Goal: Complete application form: Complete application form

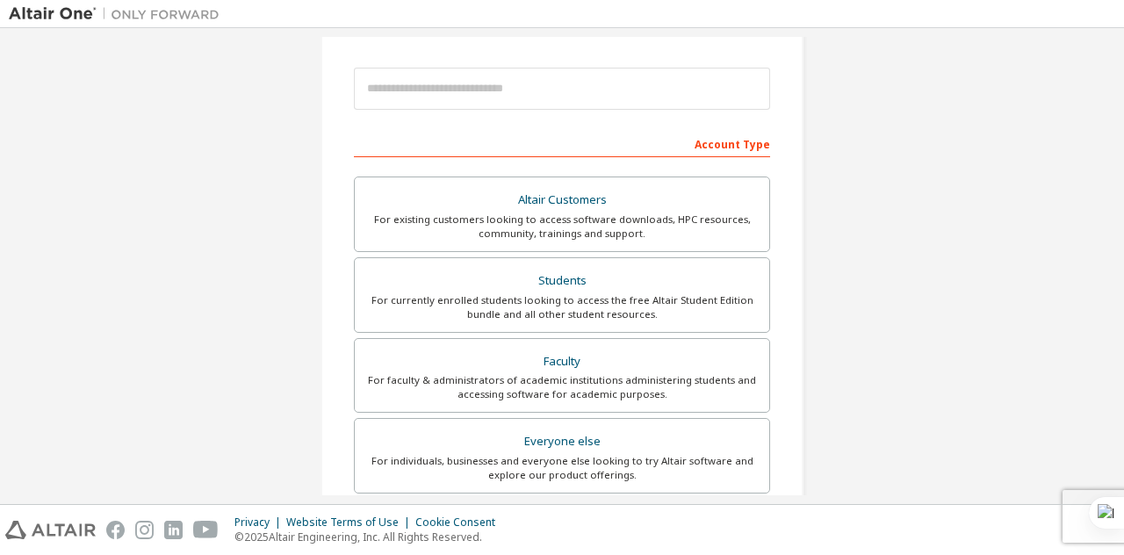
scroll to position [191, 0]
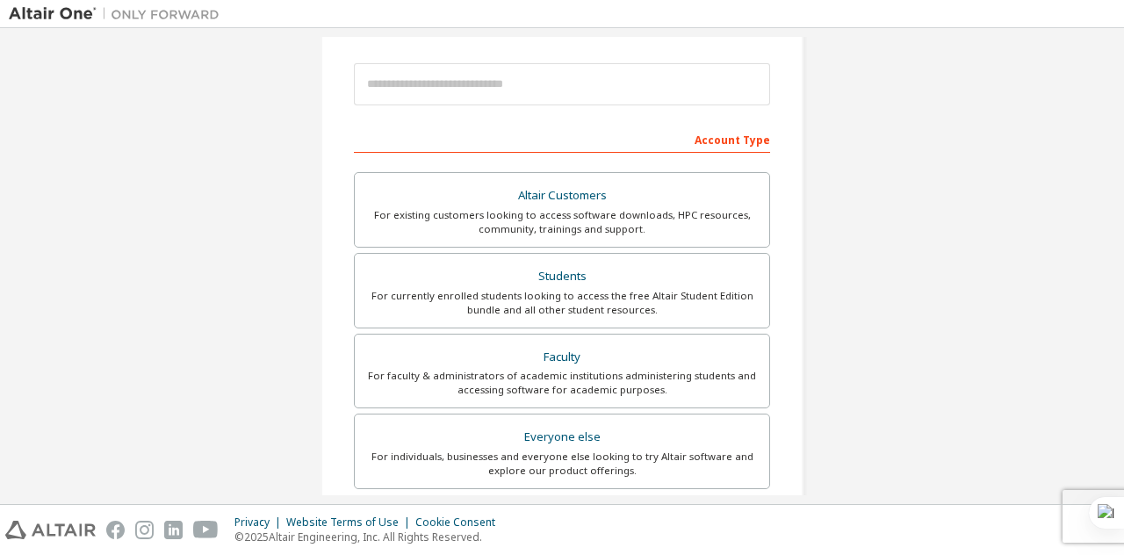
click at [551, 282] on div "Students" at bounding box center [561, 276] width 393 height 25
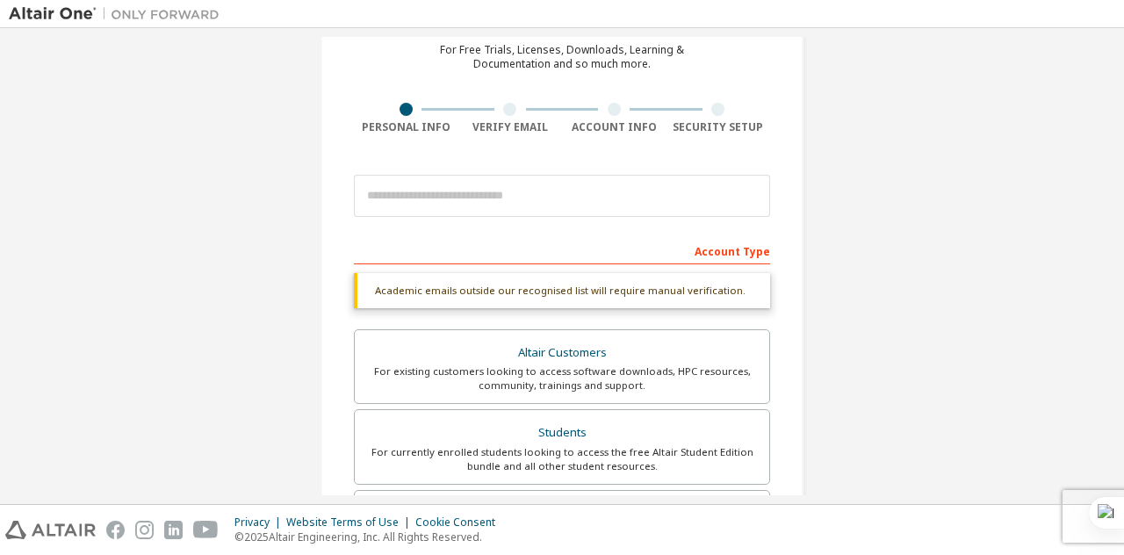
scroll to position [79, 0]
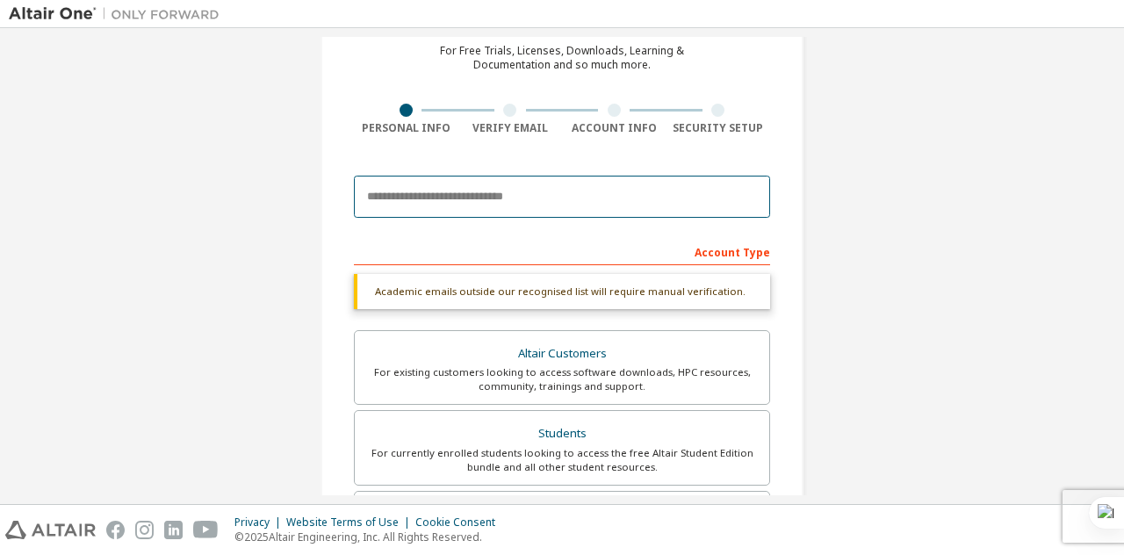
click at [493, 189] on input "email" at bounding box center [562, 197] width 416 height 42
type input "**********"
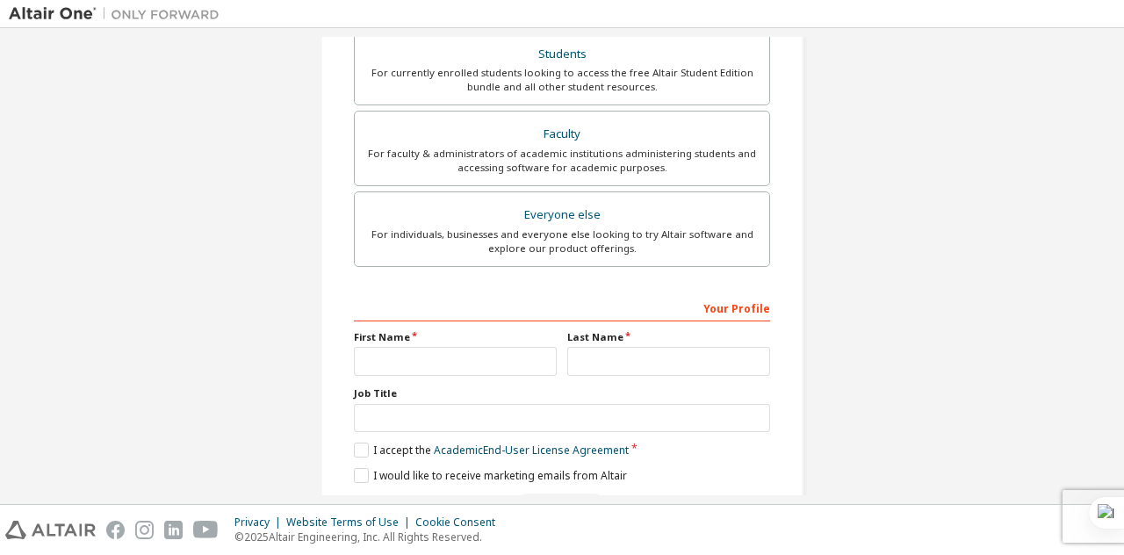
scroll to position [527, 0]
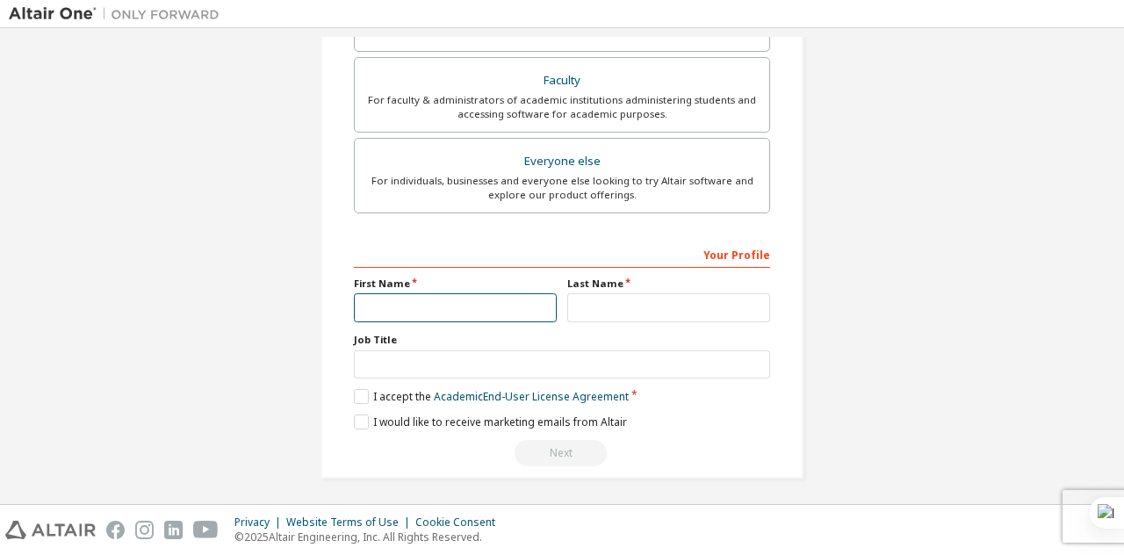
click at [427, 310] on input "text" at bounding box center [455, 307] width 203 height 29
type input "*******"
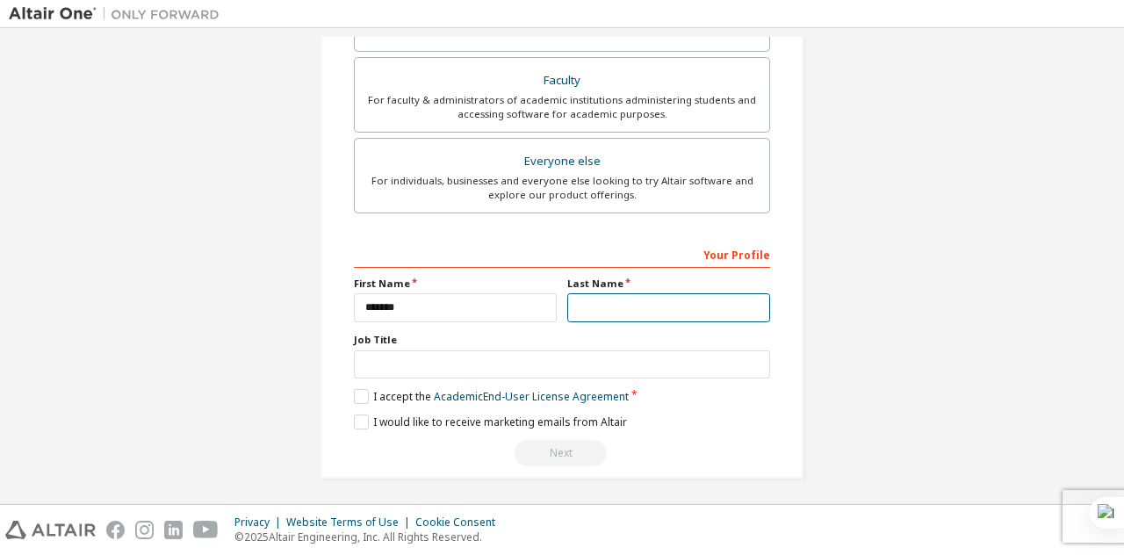
type input "*****"
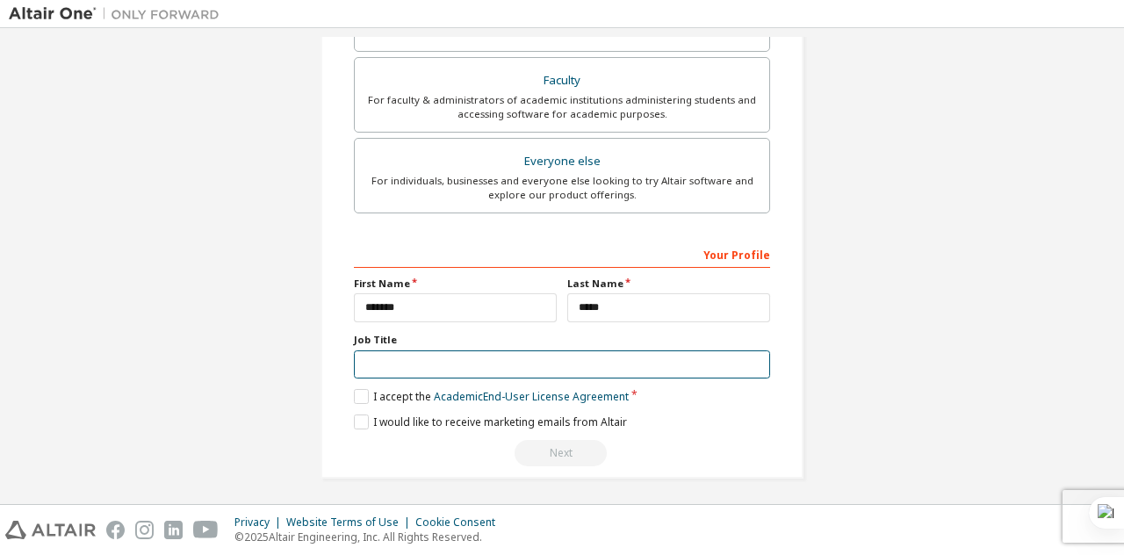
click at [442, 363] on input "text" at bounding box center [562, 364] width 416 height 29
type input "*******"
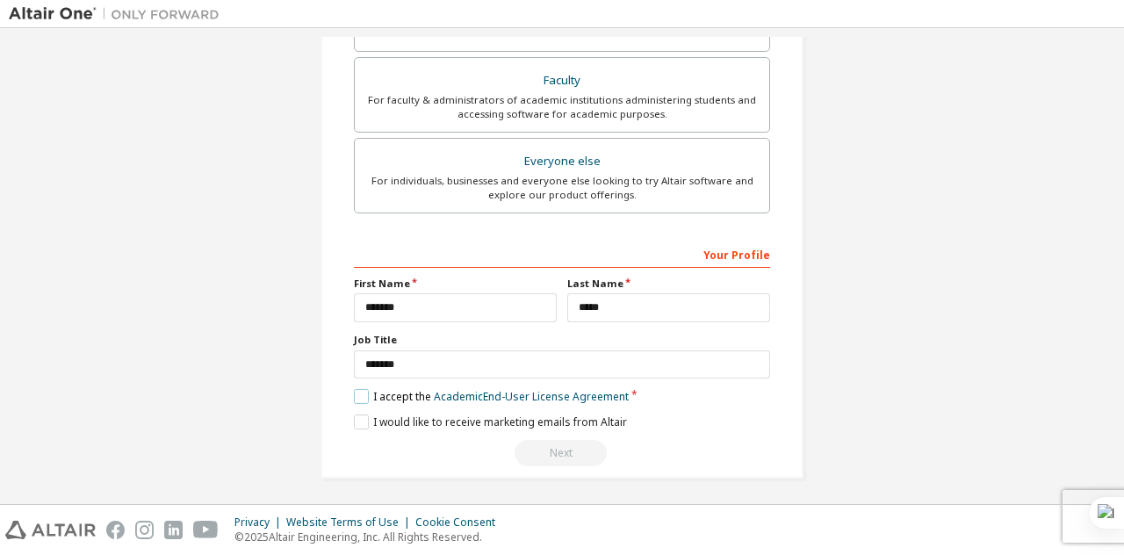
click at [359, 389] on label "I accept the Academic End-User License Agreement" at bounding box center [491, 396] width 275 height 15
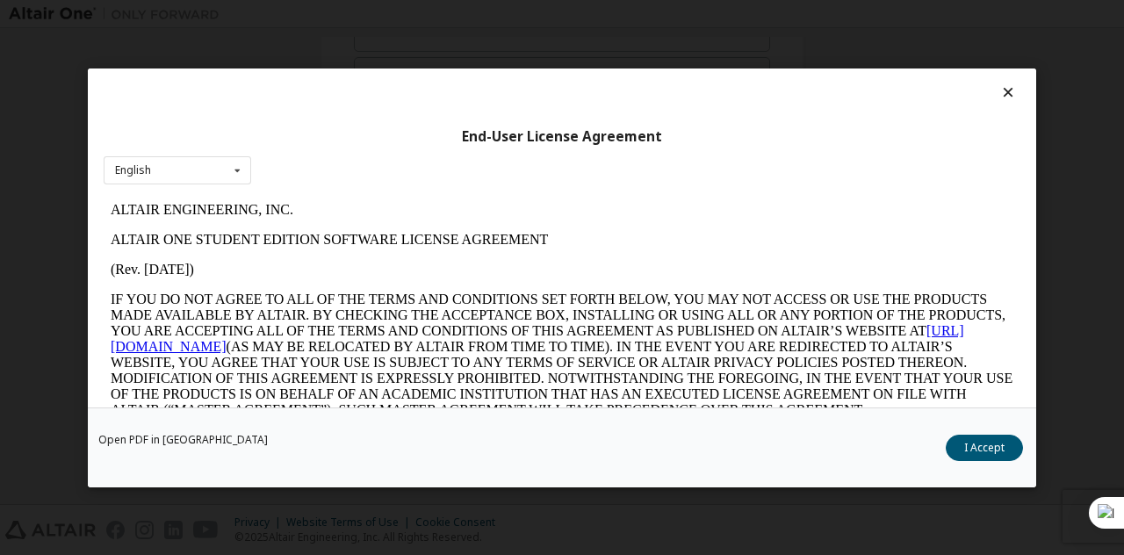
scroll to position [0, 0]
click at [983, 444] on button "I Accept" at bounding box center [983, 447] width 77 height 26
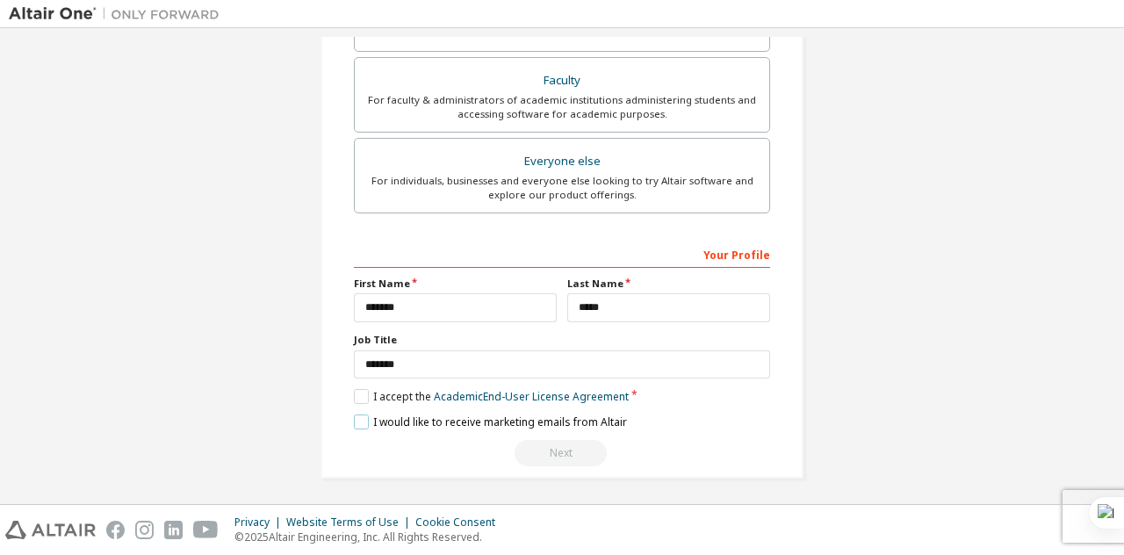
click at [358, 418] on label "I would like to receive marketing emails from Altair" at bounding box center [490, 421] width 273 height 15
click at [518, 303] on input "*******" at bounding box center [455, 307] width 203 height 29
click at [607, 307] on input "*****" at bounding box center [668, 307] width 203 height 29
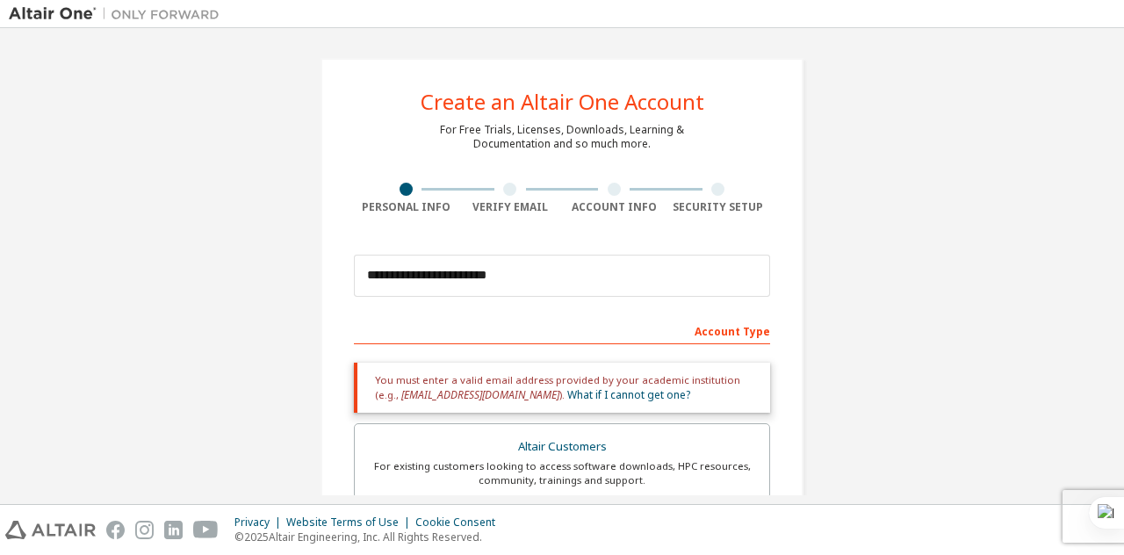
scroll to position [527, 0]
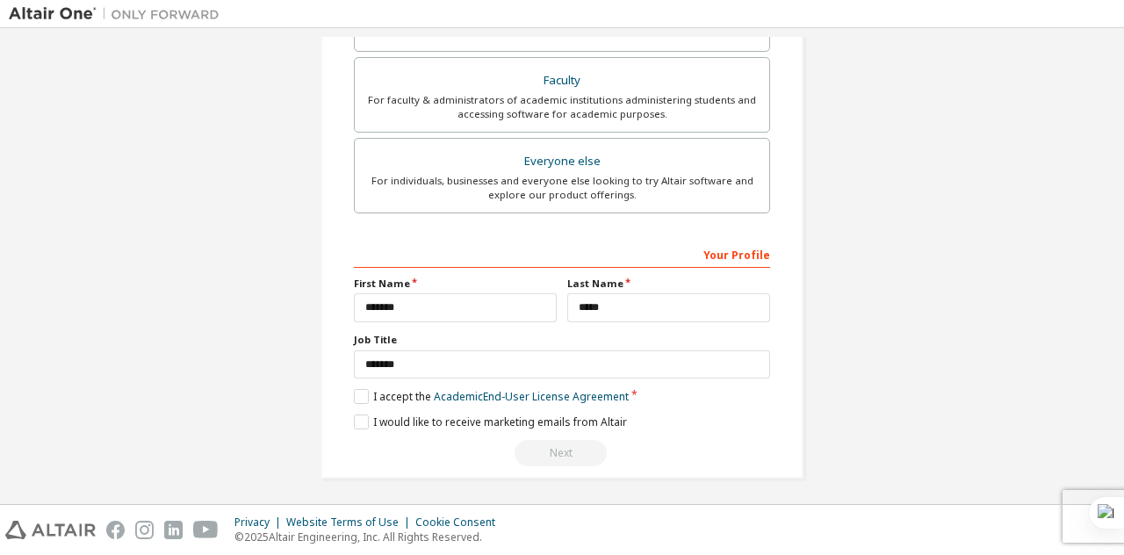
click at [657, 461] on div "Next" at bounding box center [562, 453] width 416 height 26
click at [456, 394] on link "Academic End-User License Agreement" at bounding box center [531, 396] width 195 height 15
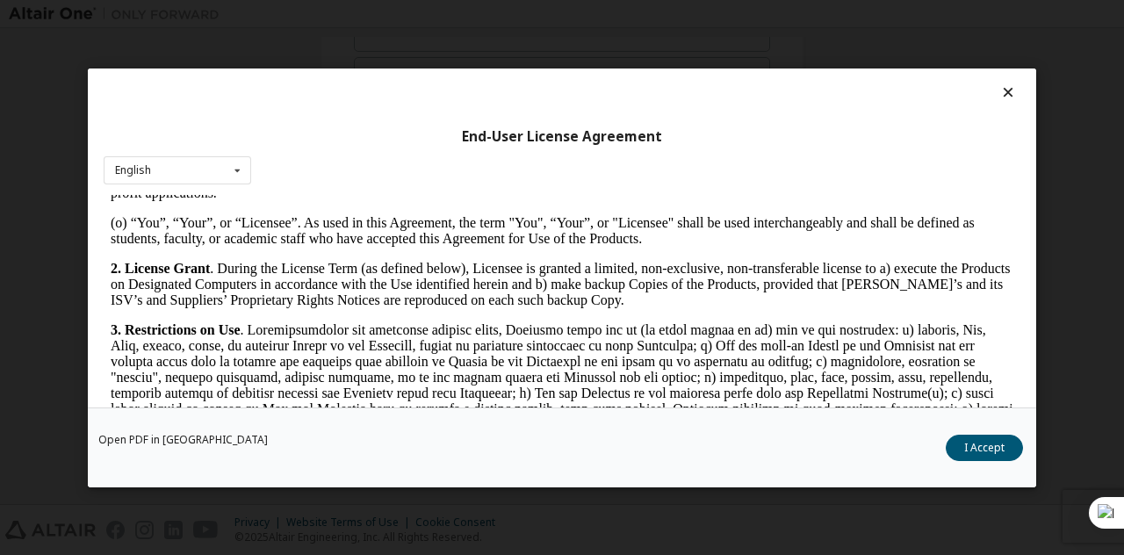
scroll to position [1017, 0]
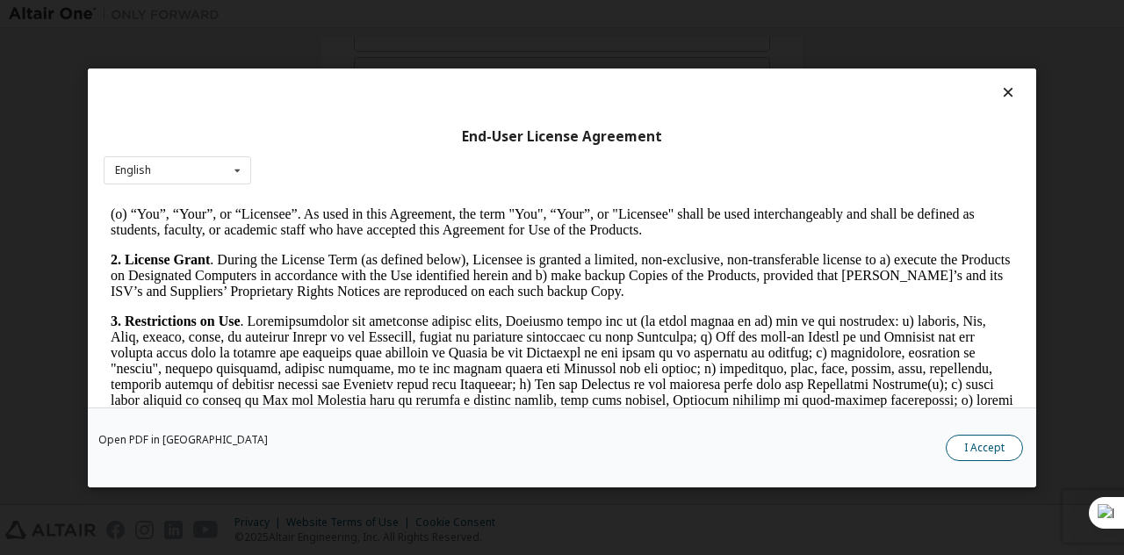
click at [991, 447] on button "I Accept" at bounding box center [983, 447] width 77 height 26
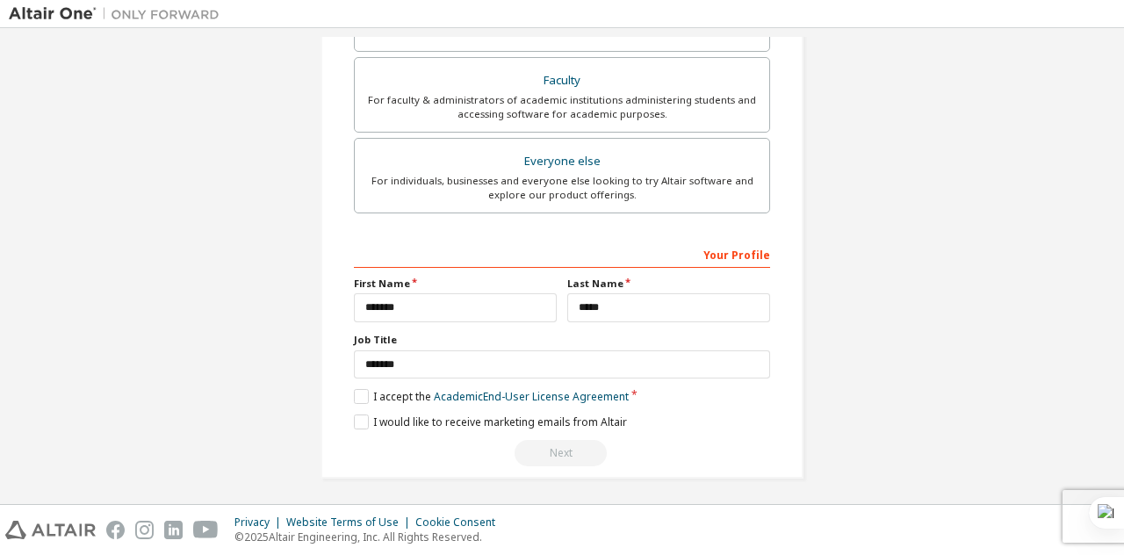
click at [541, 442] on div "Next" at bounding box center [562, 453] width 416 height 26
click at [728, 248] on div "Your Profile" at bounding box center [562, 254] width 416 height 28
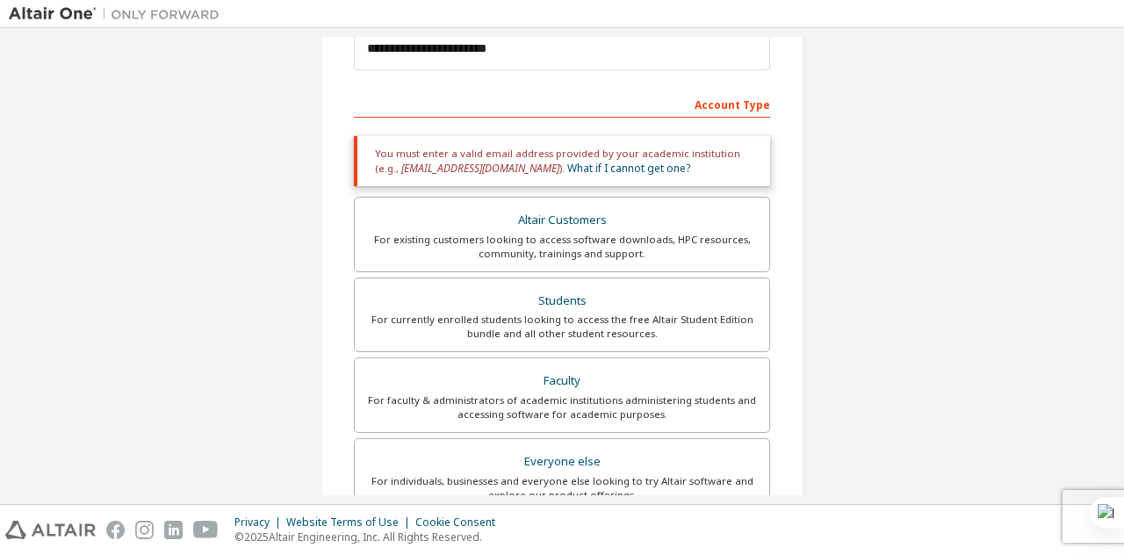
scroll to position [225, 0]
click at [728, 248] on div "For existing customers looking to access software downloads, HPC resources, com…" at bounding box center [561, 248] width 393 height 28
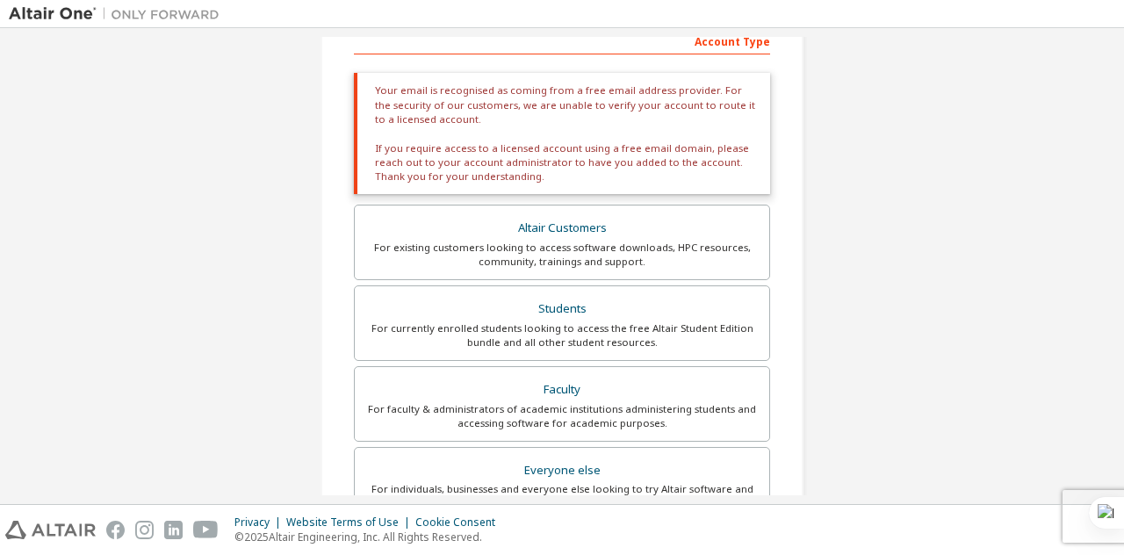
scroll to position [297, 0]
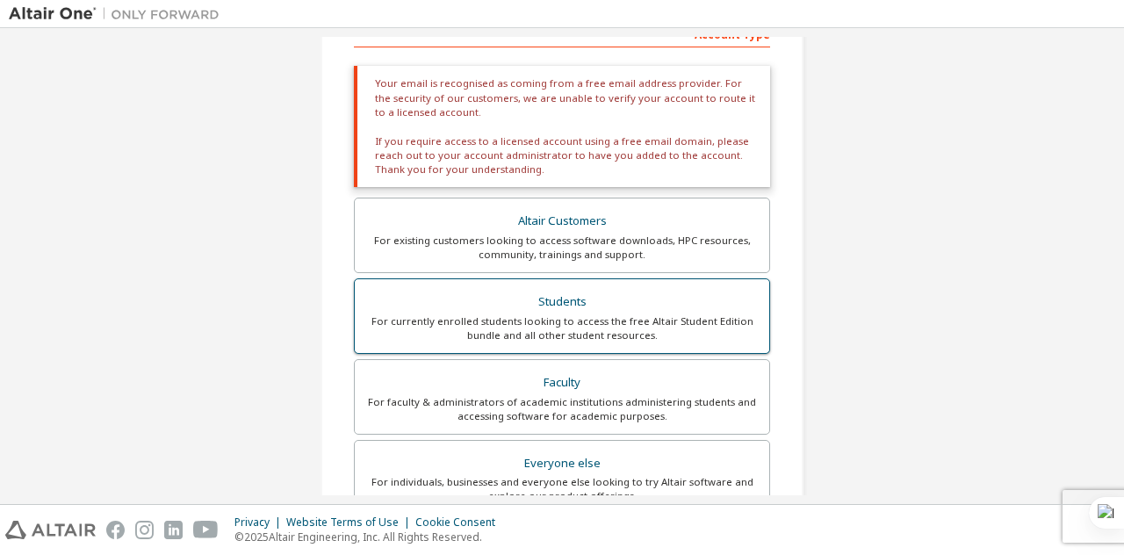
click at [602, 321] on div "For currently enrolled students looking to access the free Altair Student Editi…" at bounding box center [561, 328] width 393 height 28
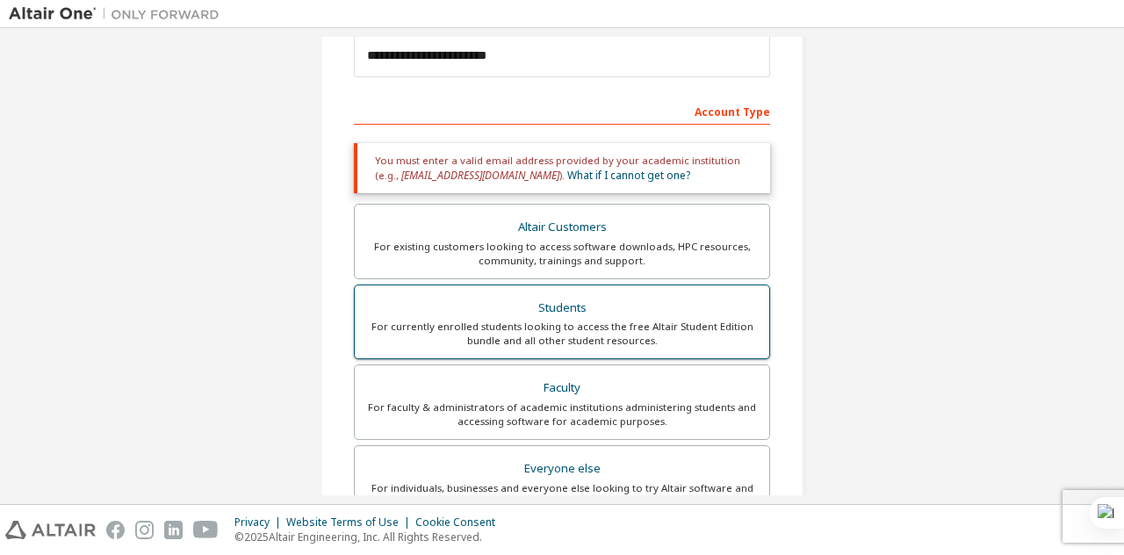
scroll to position [205, 0]
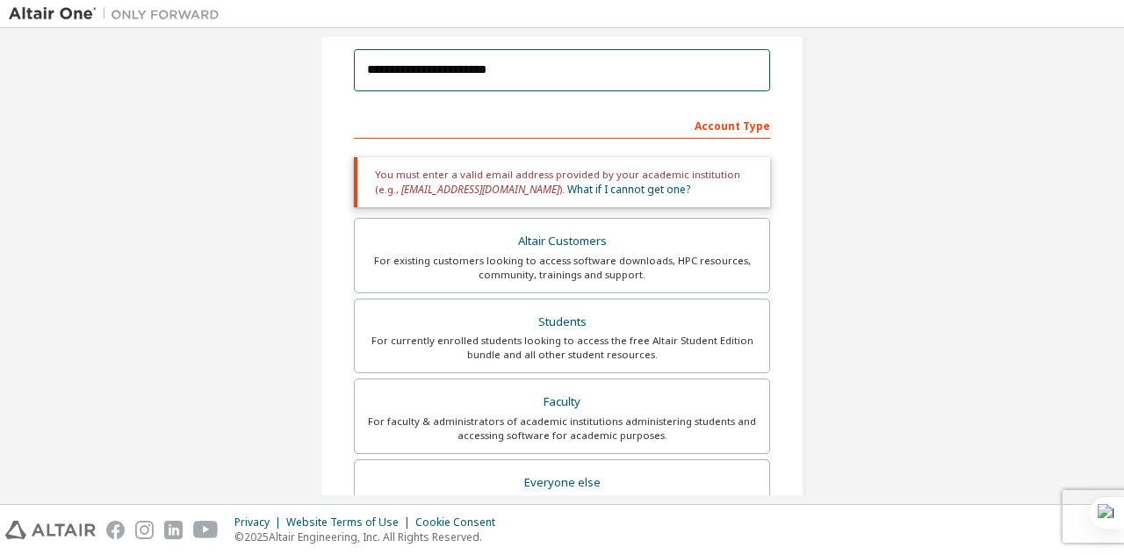
click at [490, 78] on input "**********" at bounding box center [562, 70] width 416 height 42
click at [522, 69] on input "**********" at bounding box center [562, 70] width 416 height 42
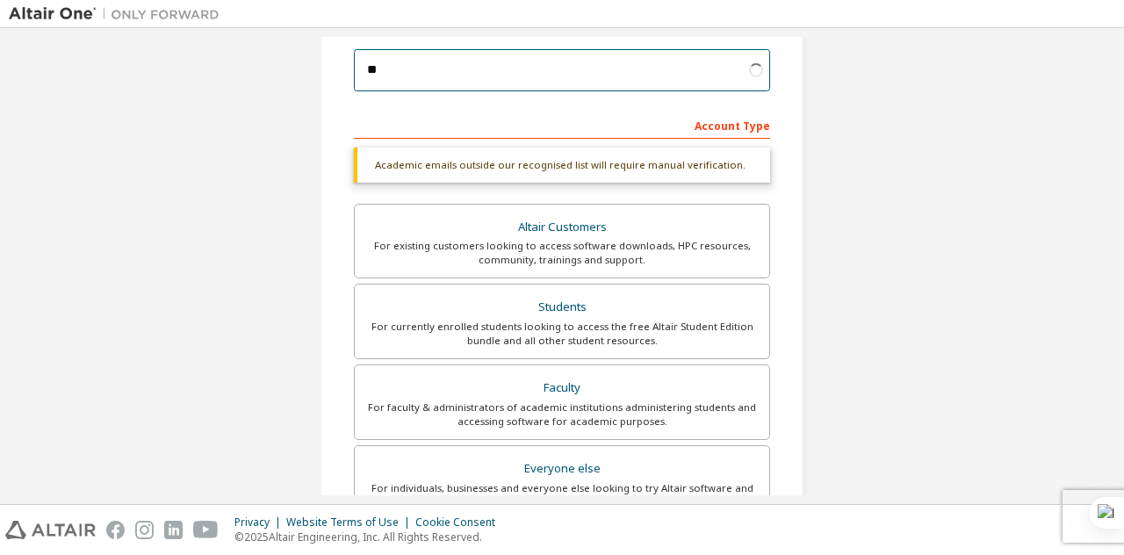
type input "*"
click at [522, 69] on input "email" at bounding box center [562, 70] width 416 height 42
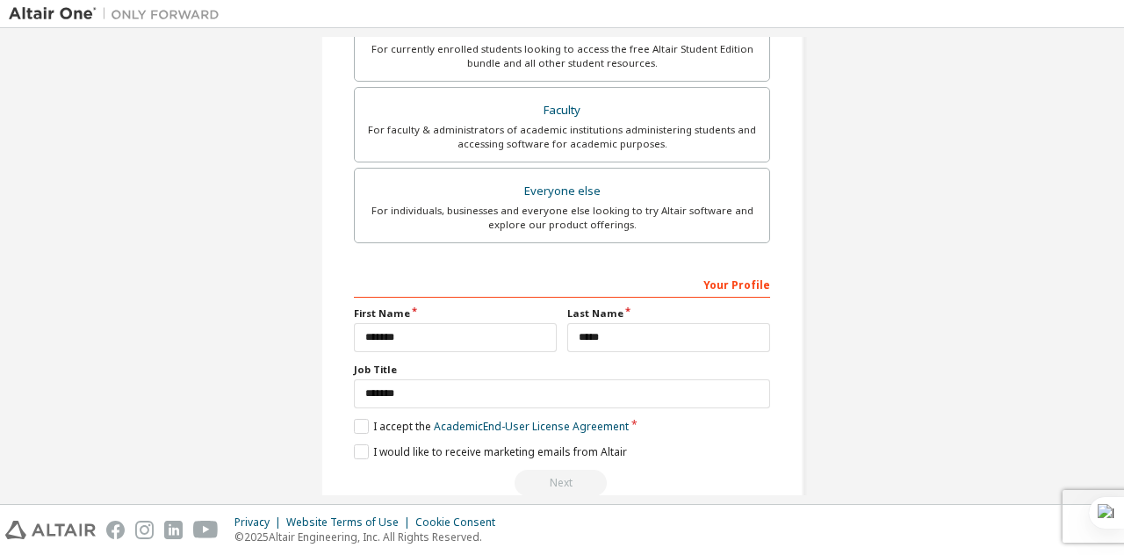
scroll to position [513, 0]
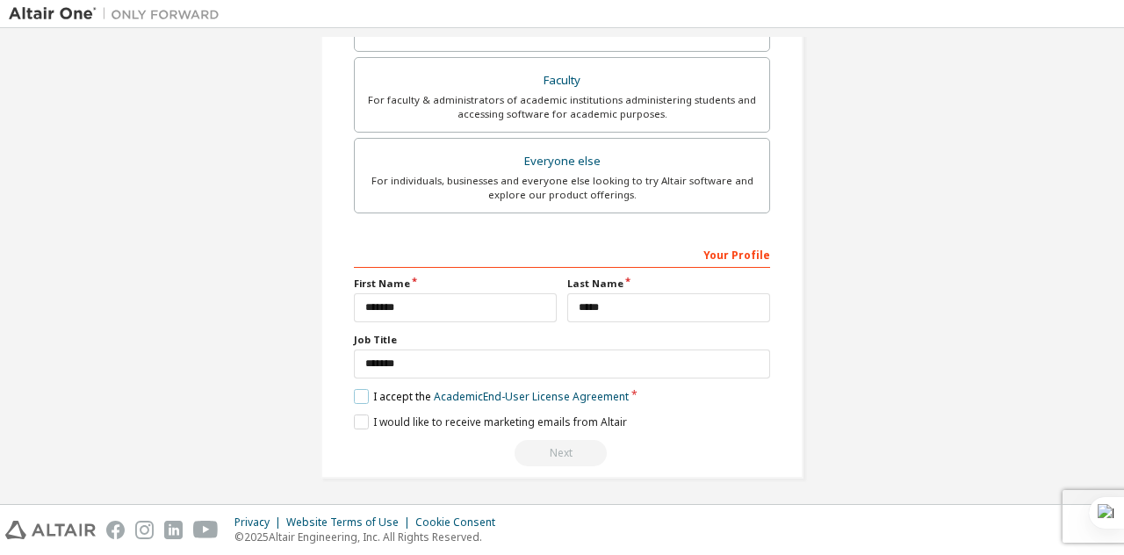
click at [356, 389] on label "I accept the Academic End-User License Agreement" at bounding box center [491, 396] width 275 height 15
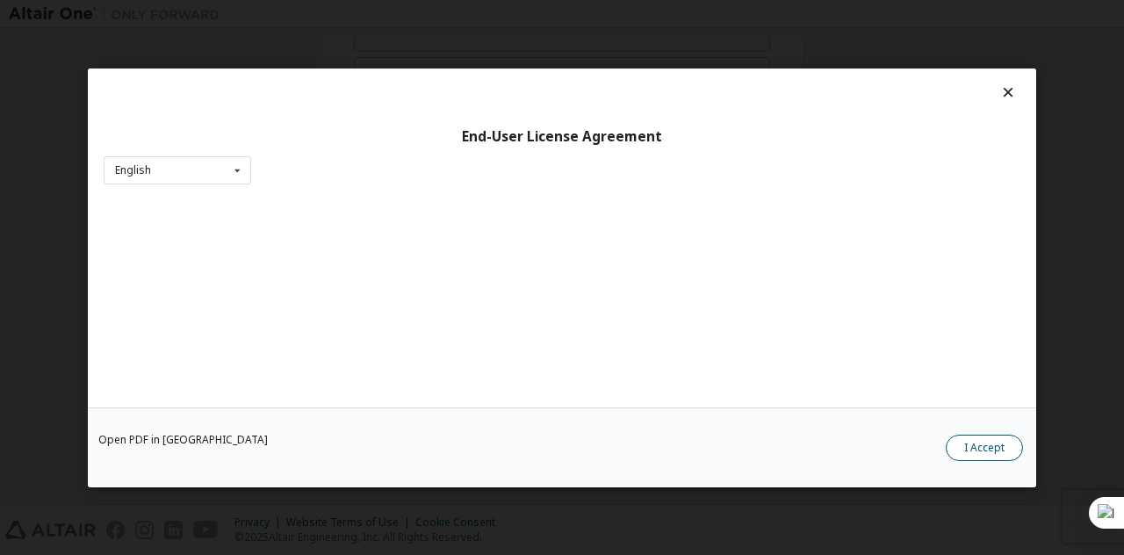
click at [966, 443] on button "I Accept" at bounding box center [983, 447] width 77 height 26
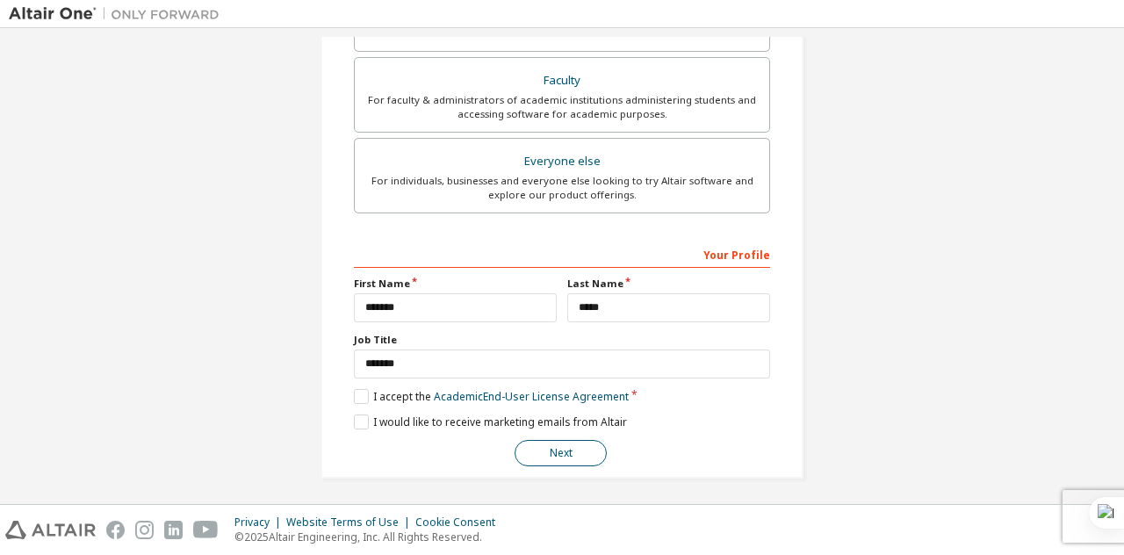
click at [550, 450] on button "Next" at bounding box center [560, 453] width 92 height 26
click at [550, 450] on div "Next" at bounding box center [562, 453] width 416 height 26
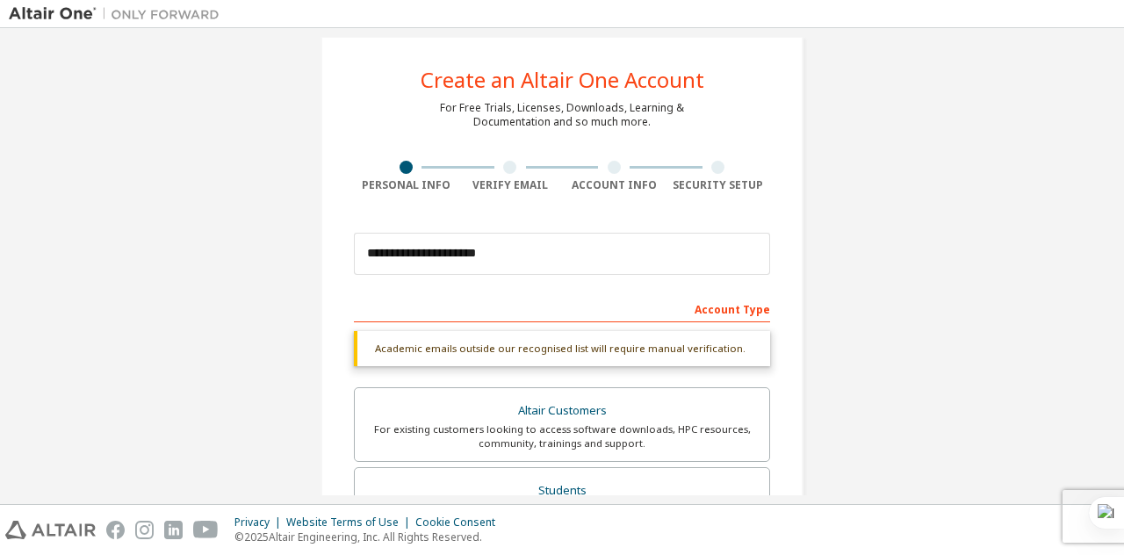
scroll to position [0, 0]
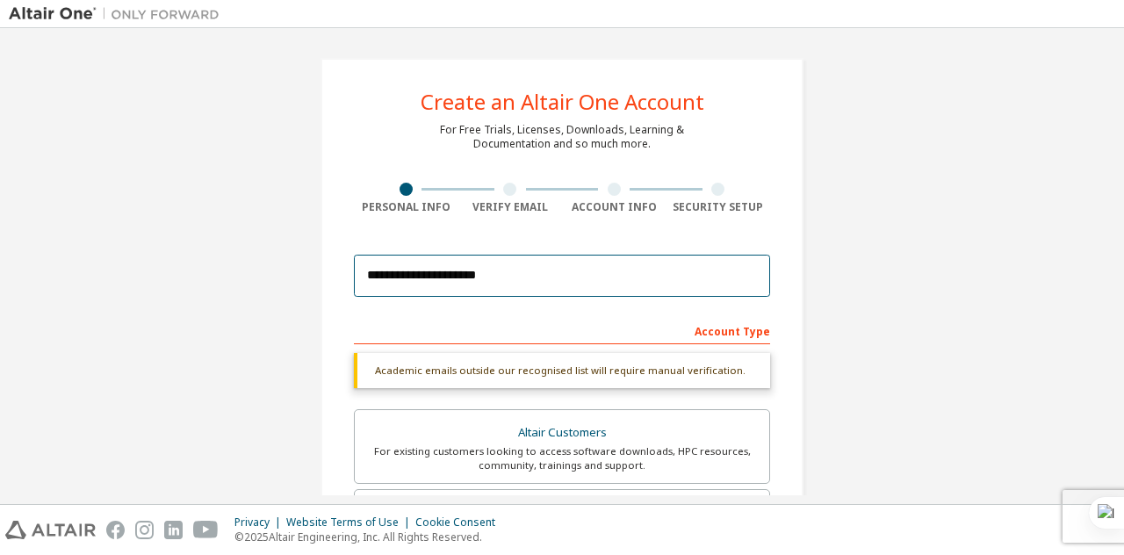
click at [548, 277] on input "**********" at bounding box center [562, 276] width 416 height 42
type input "*"
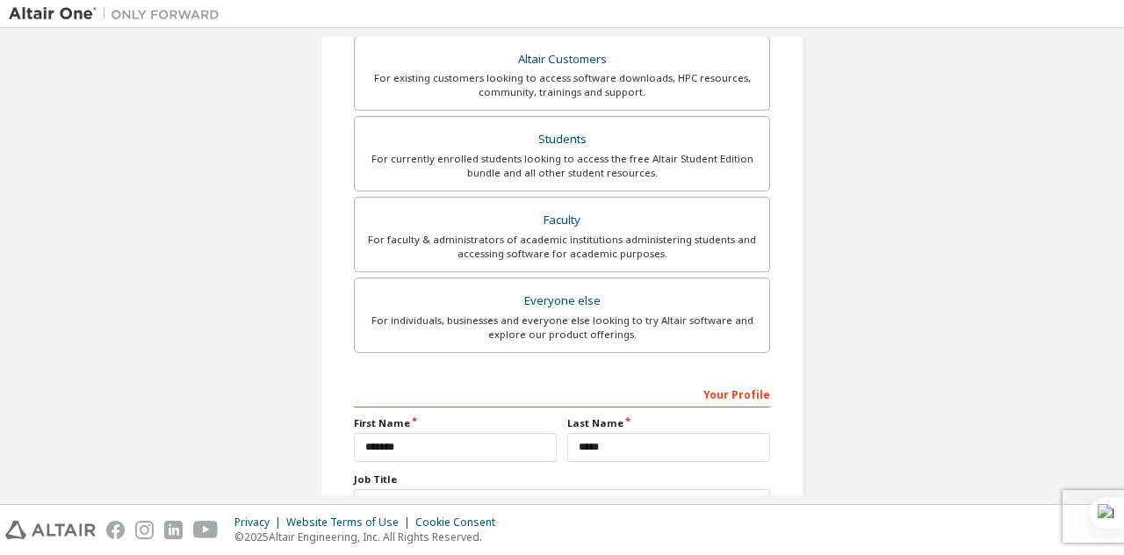
scroll to position [557, 0]
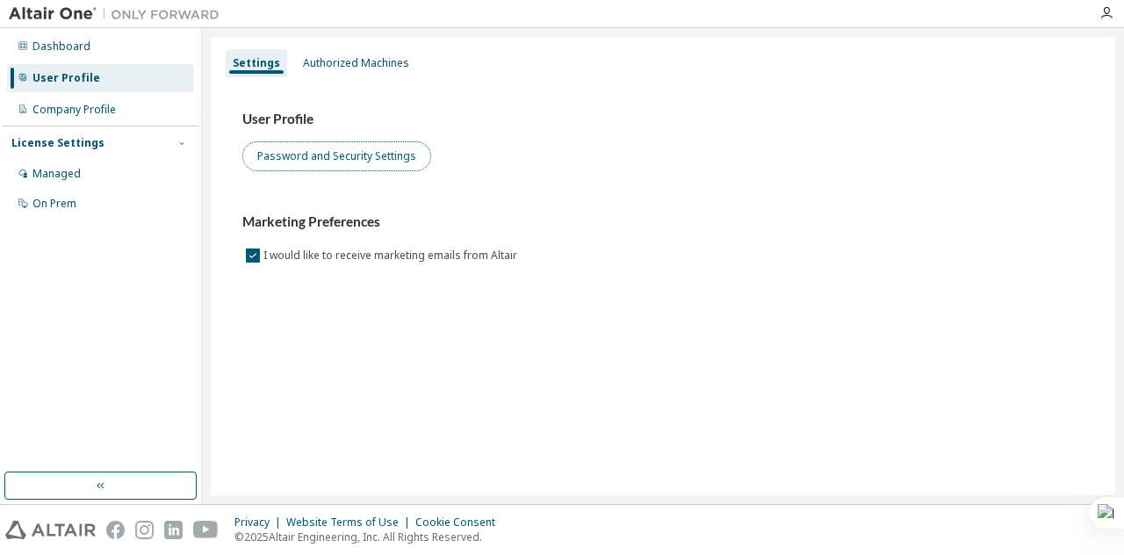
click at [320, 150] on button "Password and Security Settings" at bounding box center [336, 156] width 189 height 30
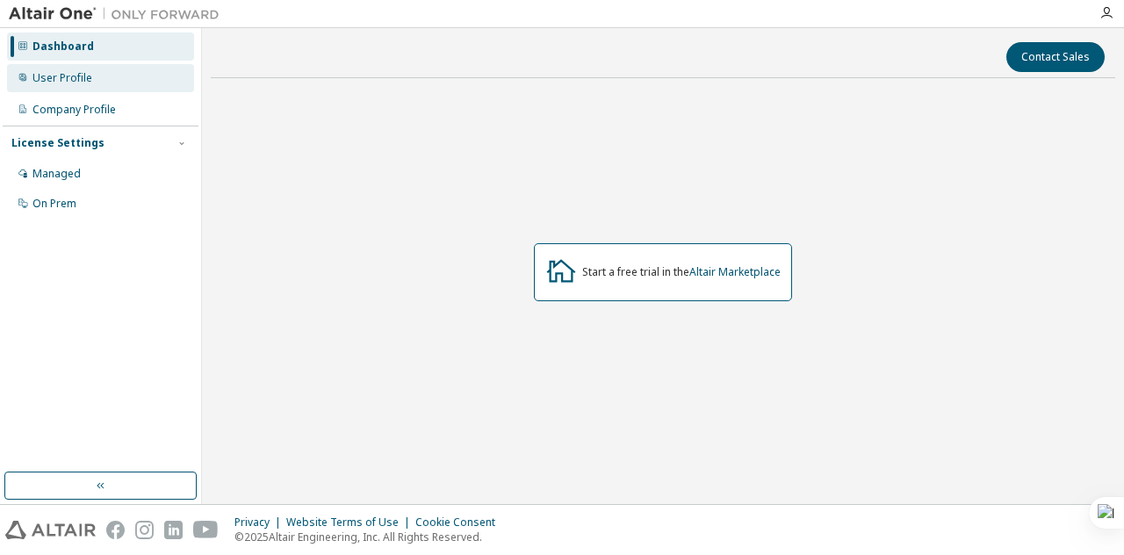
click at [77, 86] on div "User Profile" at bounding box center [100, 78] width 187 height 28
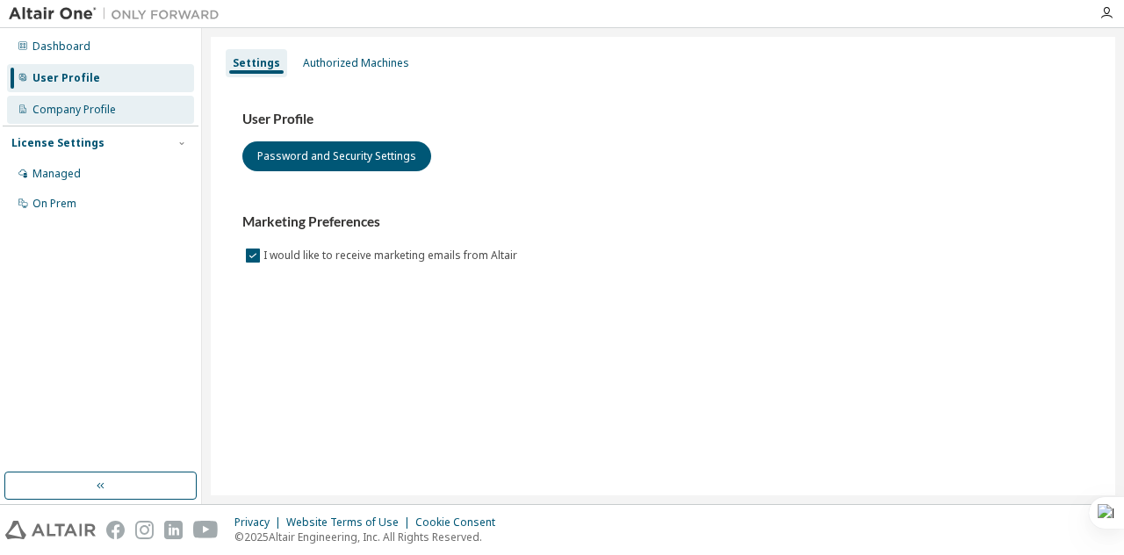
click at [50, 108] on div "Company Profile" at bounding box center [73, 110] width 83 height 14
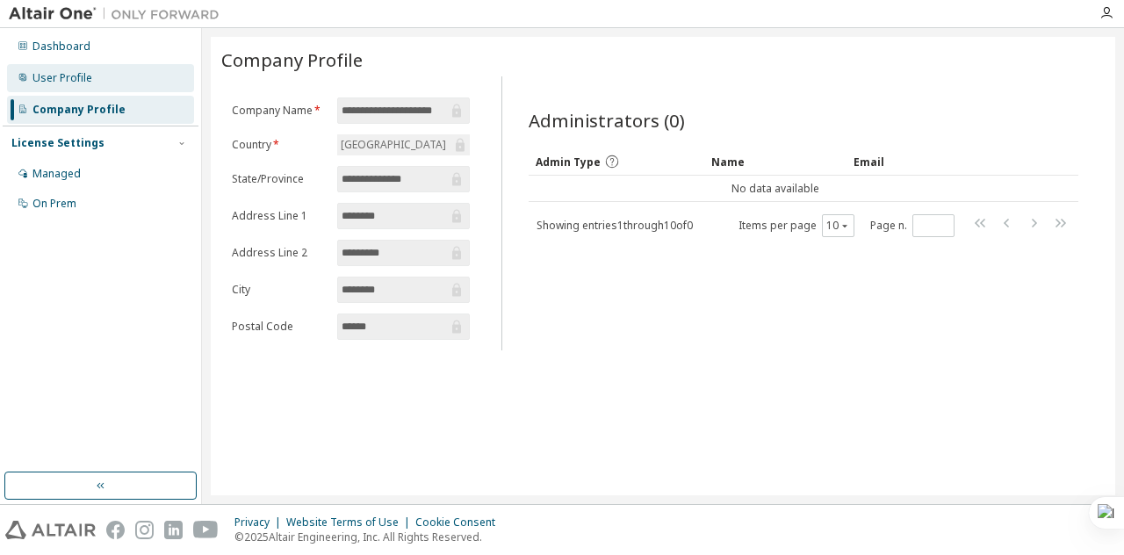
click at [67, 78] on div "User Profile" at bounding box center [62, 78] width 60 height 14
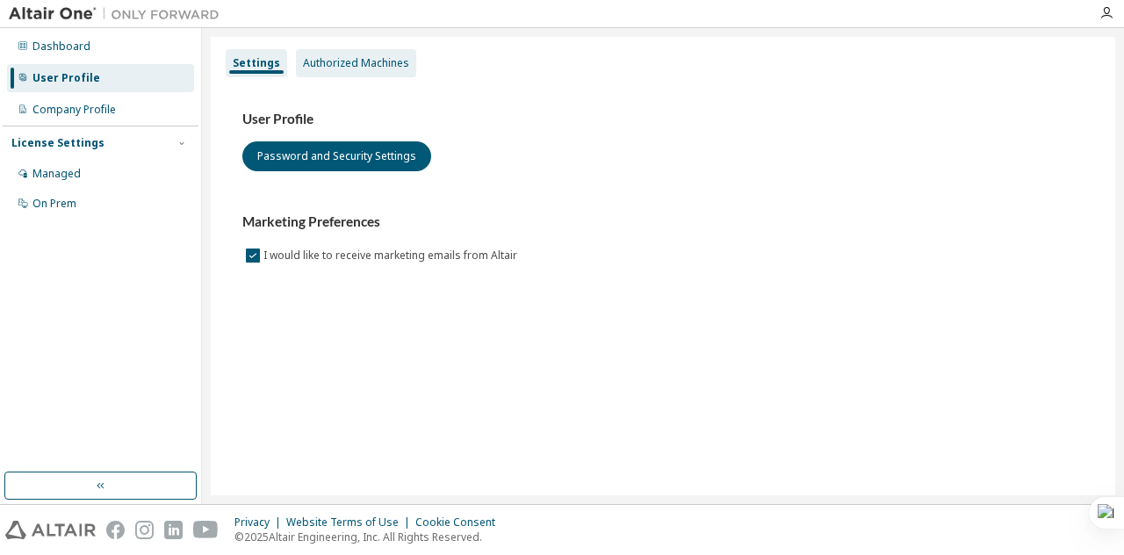
click at [341, 53] on div "Authorized Machines" at bounding box center [356, 63] width 120 height 28
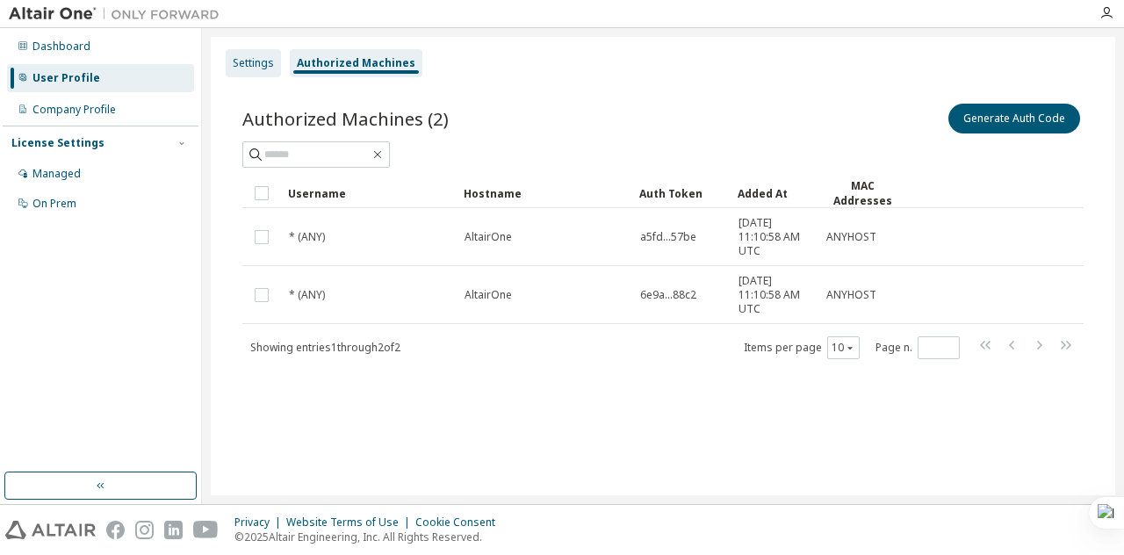
click at [252, 66] on div "Settings" at bounding box center [253, 63] width 41 height 14
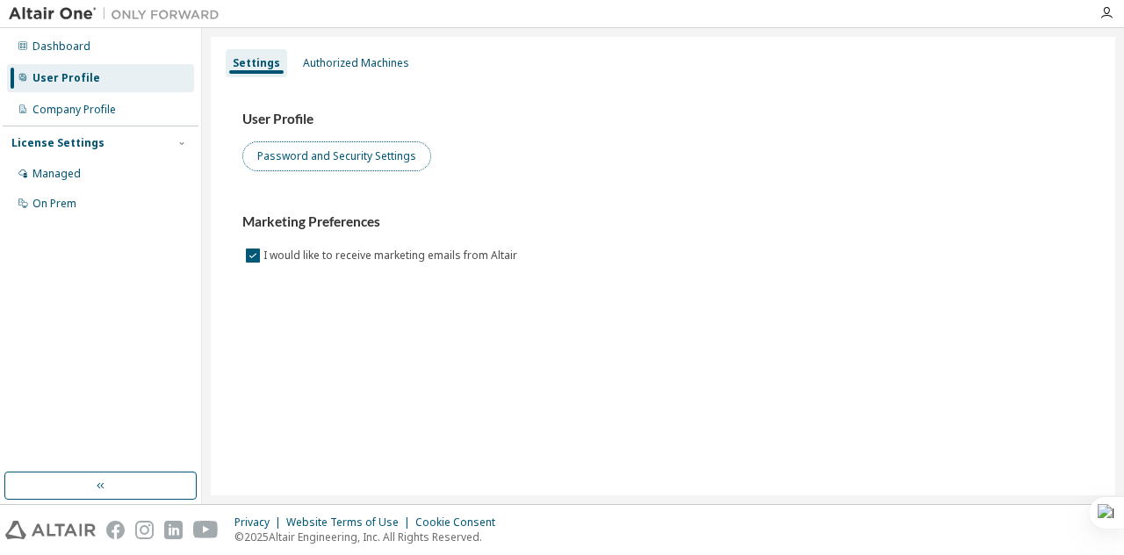
click at [320, 164] on button "Password and Security Settings" at bounding box center [336, 156] width 189 height 30
